Goal: Find specific page/section: Find specific page/section

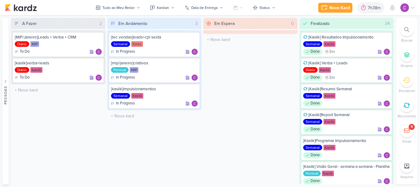
scroll to position [743, 0]
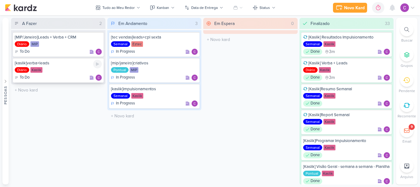
click at [97, 65] on icon at bounding box center [97, 63] width 3 height 3
click at [290, 102] on div "Em Espera 0 O título do kard deve ter menos que 100 caracteres" at bounding box center [250, 101] width 94 height 166
click at [96, 63] on icon at bounding box center [97, 63] width 3 height 3
click at [405, 29] on icon at bounding box center [406, 29] width 5 height 5
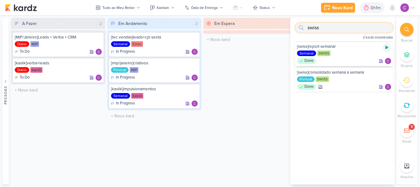
type input "swiss"
click at [384, 45] on icon at bounding box center [386, 47] width 5 height 5
